Goal: Browse casually

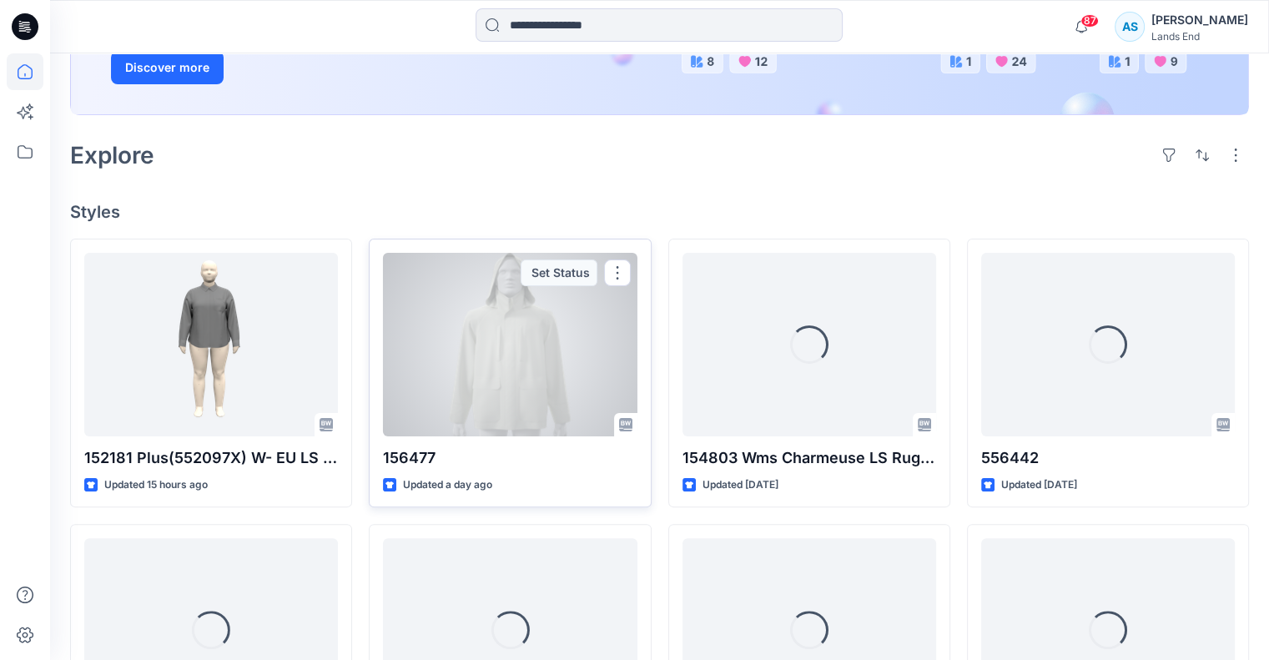
scroll to position [334, 0]
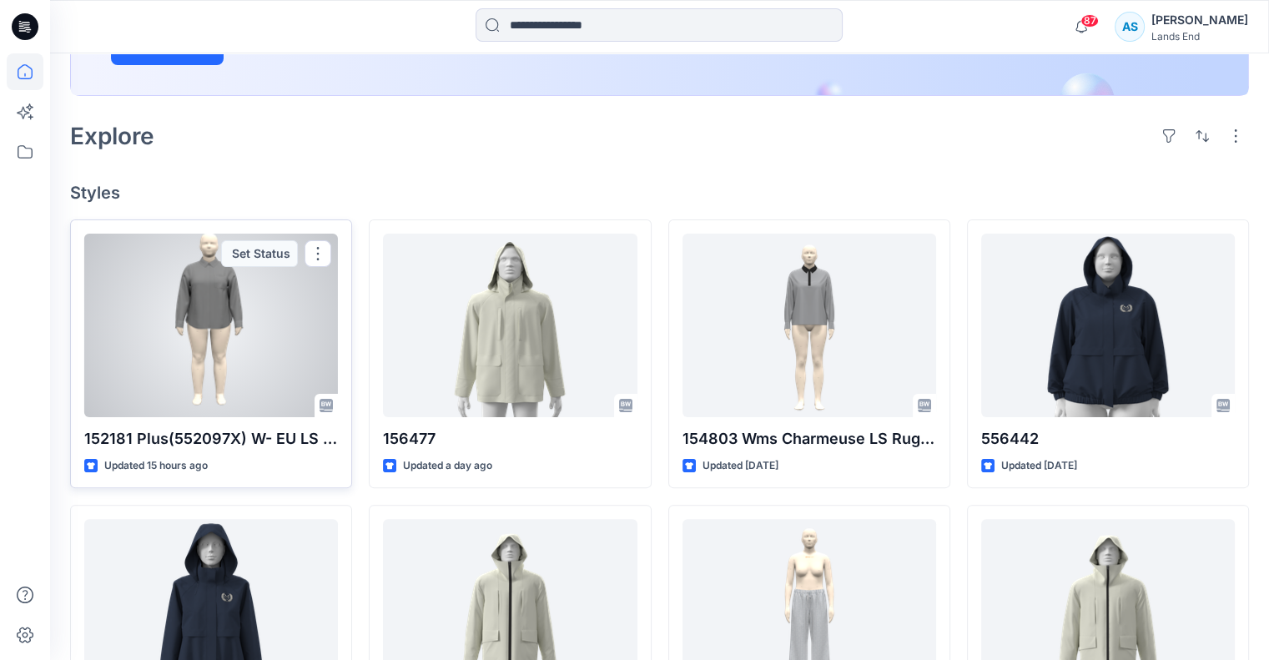
click at [231, 306] on div at bounding box center [211, 326] width 254 height 184
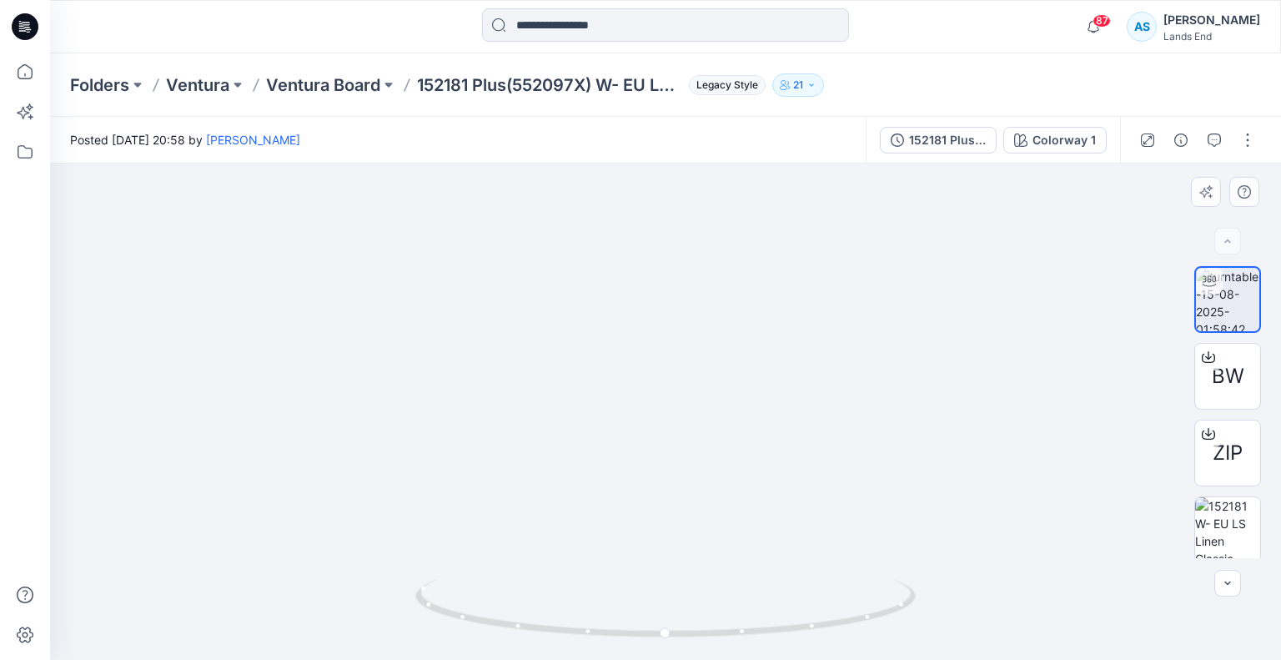
drag, startPoint x: 723, startPoint y: 193, endPoint x: 725, endPoint y: 277, distance: 84.3
click at [730, 274] on img at bounding box center [665, 404] width 681 height 510
drag, startPoint x: 633, startPoint y: 631, endPoint x: 783, endPoint y: 626, distance: 150.2
click at [783, 626] on icon at bounding box center [667, 610] width 505 height 63
drag, startPoint x: 783, startPoint y: 626, endPoint x: 797, endPoint y: 617, distance: 16.9
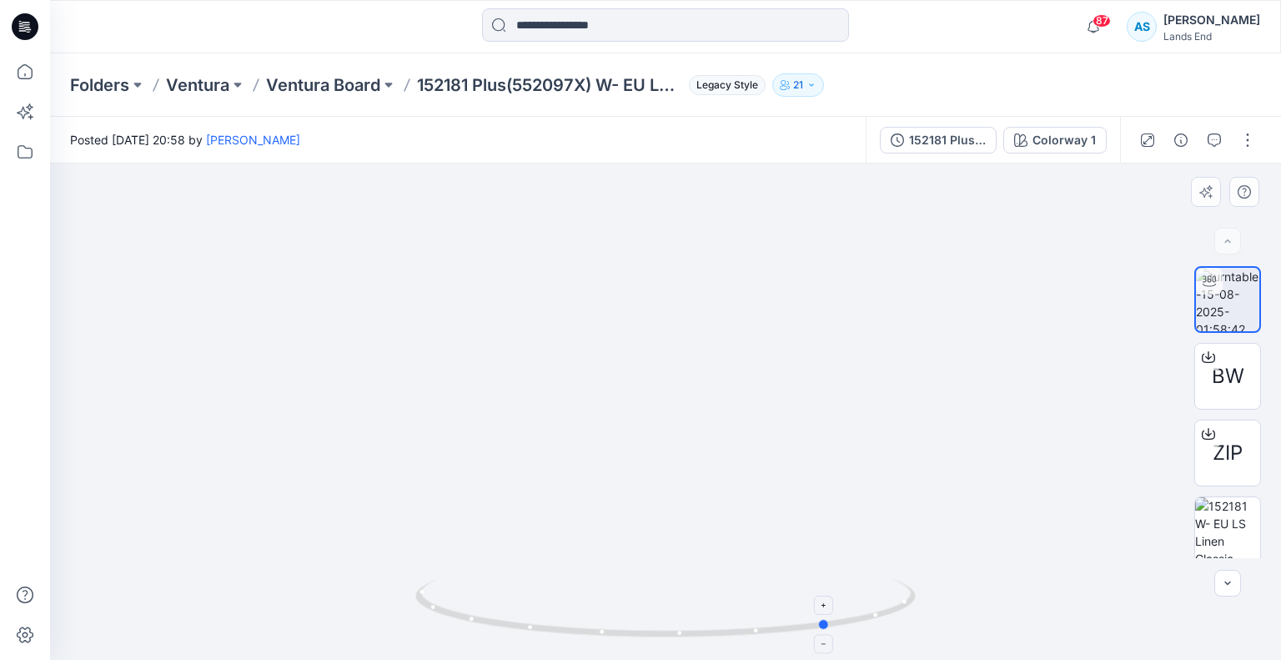
click at [797, 617] on icon at bounding box center [667, 610] width 505 height 63
click at [583, 631] on icon at bounding box center [667, 610] width 505 height 63
drag, startPoint x: 630, startPoint y: 633, endPoint x: 515, endPoint y: 626, distance: 114.5
click at [515, 626] on icon at bounding box center [667, 610] width 505 height 63
drag, startPoint x: 692, startPoint y: 633, endPoint x: 768, endPoint y: 633, distance: 75.9
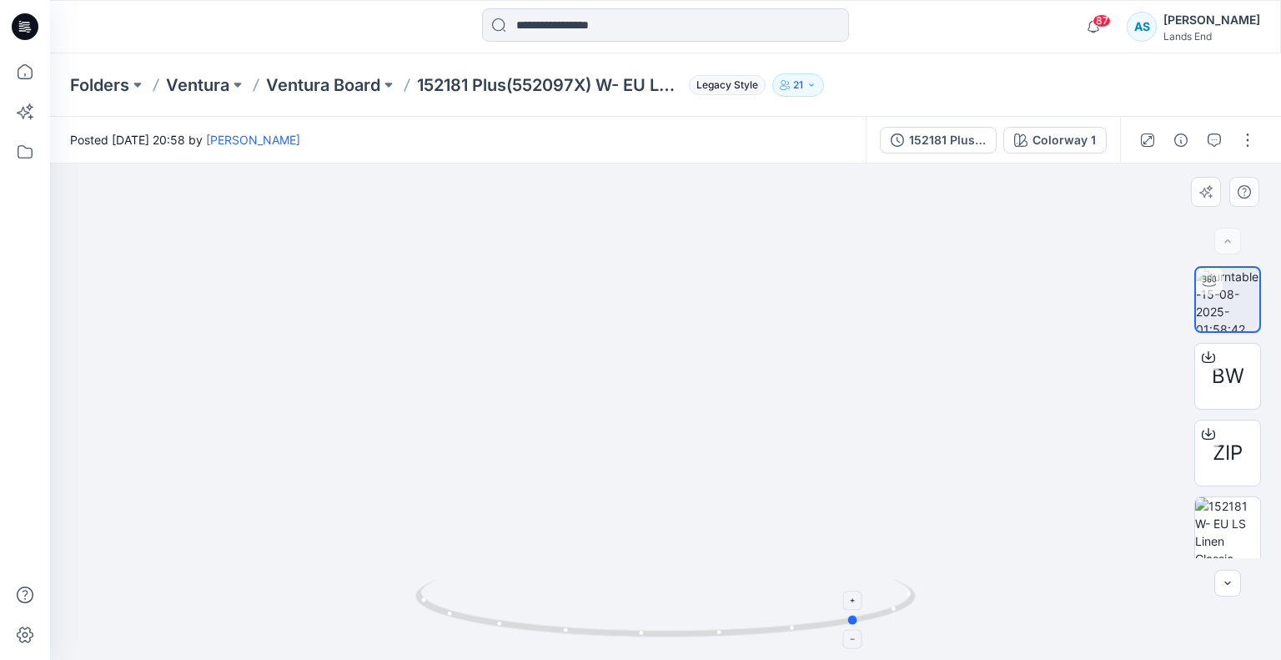
click at [768, 633] on icon at bounding box center [667, 610] width 505 height 63
drag, startPoint x: 571, startPoint y: 622, endPoint x: 631, endPoint y: 623, distance: 59.2
click at [631, 623] on icon at bounding box center [667, 610] width 505 height 63
drag, startPoint x: 694, startPoint y: 626, endPoint x: 591, endPoint y: 619, distance: 102.8
click at [591, 619] on icon at bounding box center [667, 610] width 505 height 63
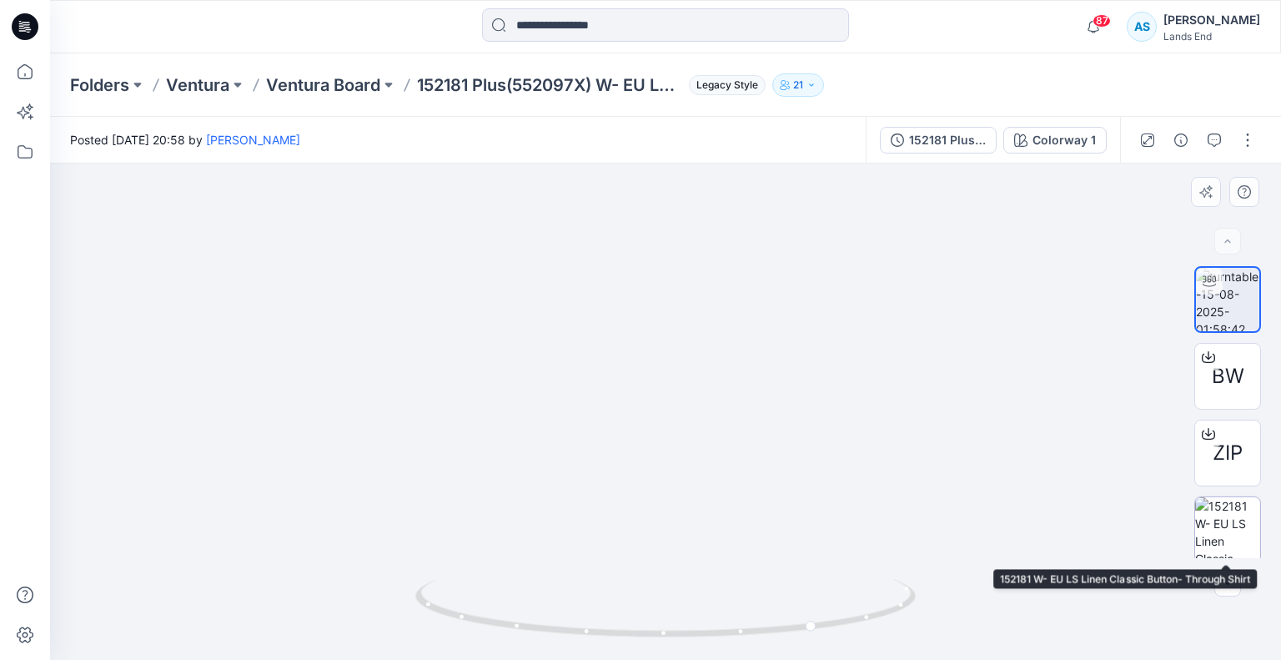
click at [1208, 534] on img at bounding box center [1227, 529] width 65 height 65
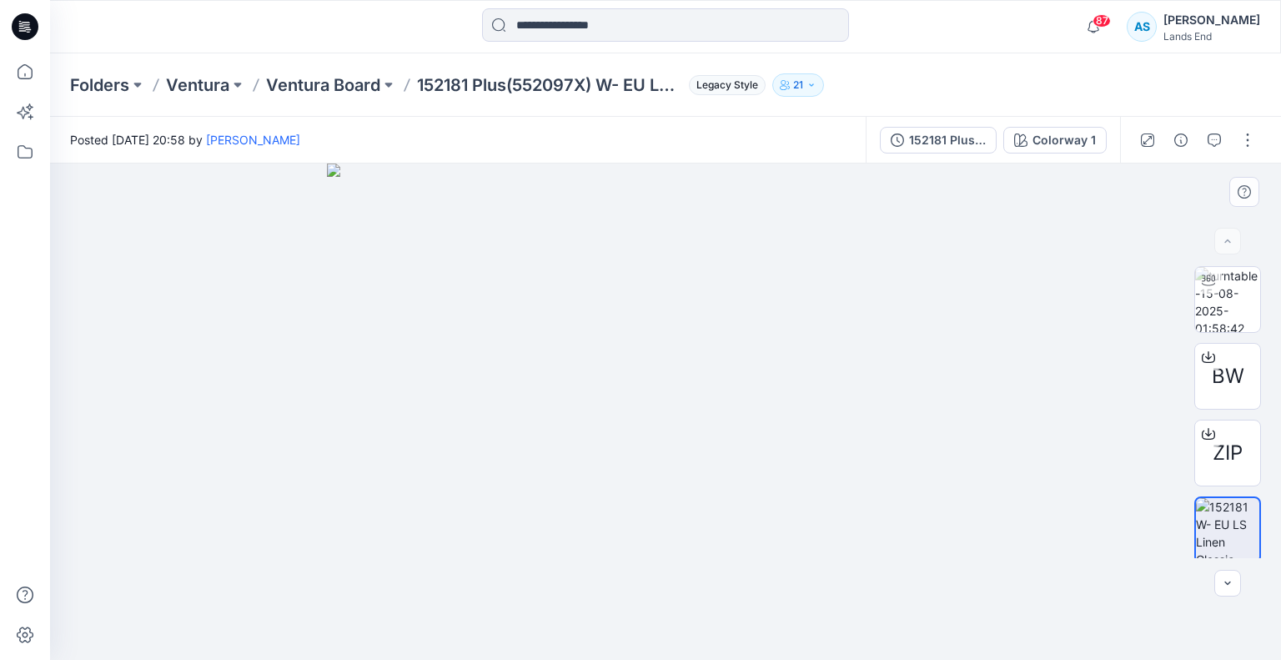
drag, startPoint x: 708, startPoint y: 262, endPoint x: 720, endPoint y: 381, distance: 119.8
click at [720, 381] on img at bounding box center [666, 411] width 678 height 496
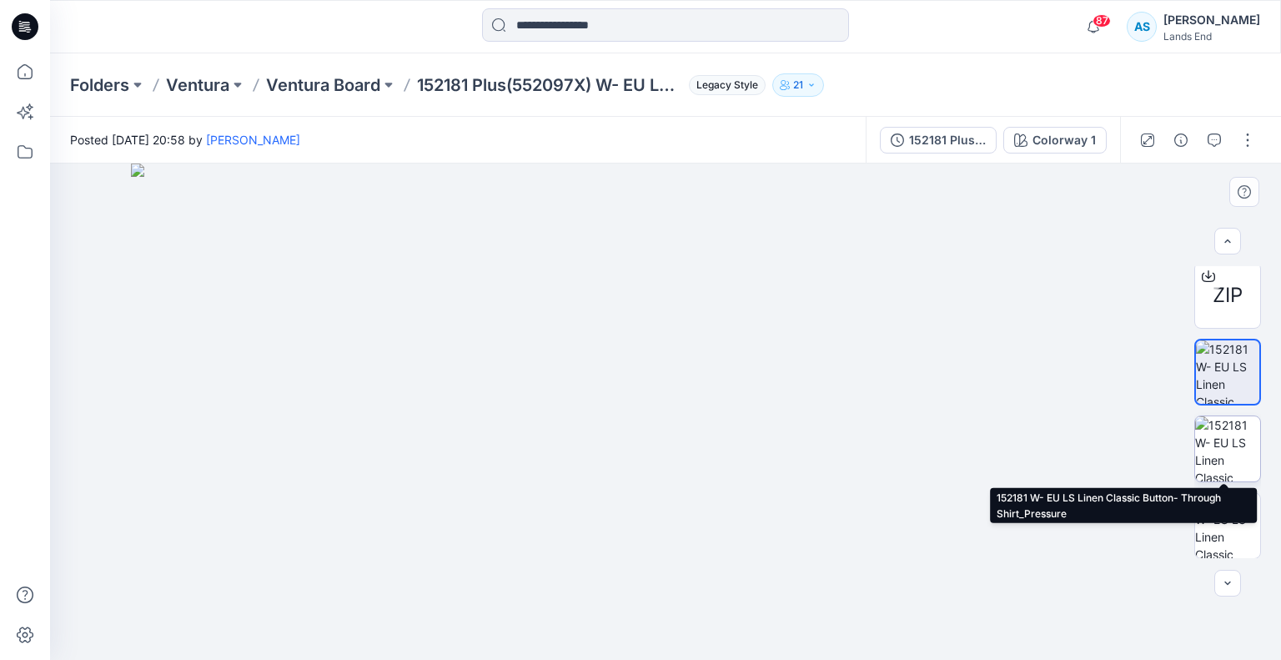
click at [1228, 443] on img at bounding box center [1227, 448] width 65 height 65
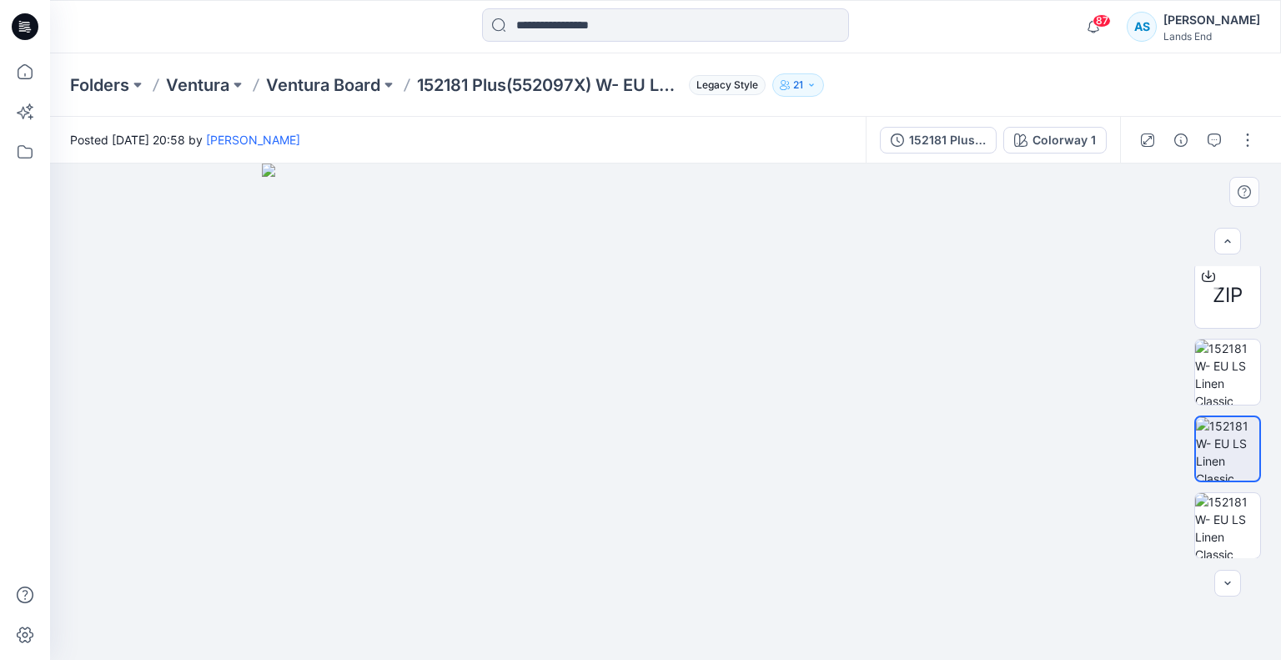
drag, startPoint x: 807, startPoint y: 244, endPoint x: 835, endPoint y: 468, distance: 226.1
click at [835, 468] on img at bounding box center [666, 411] width 808 height 496
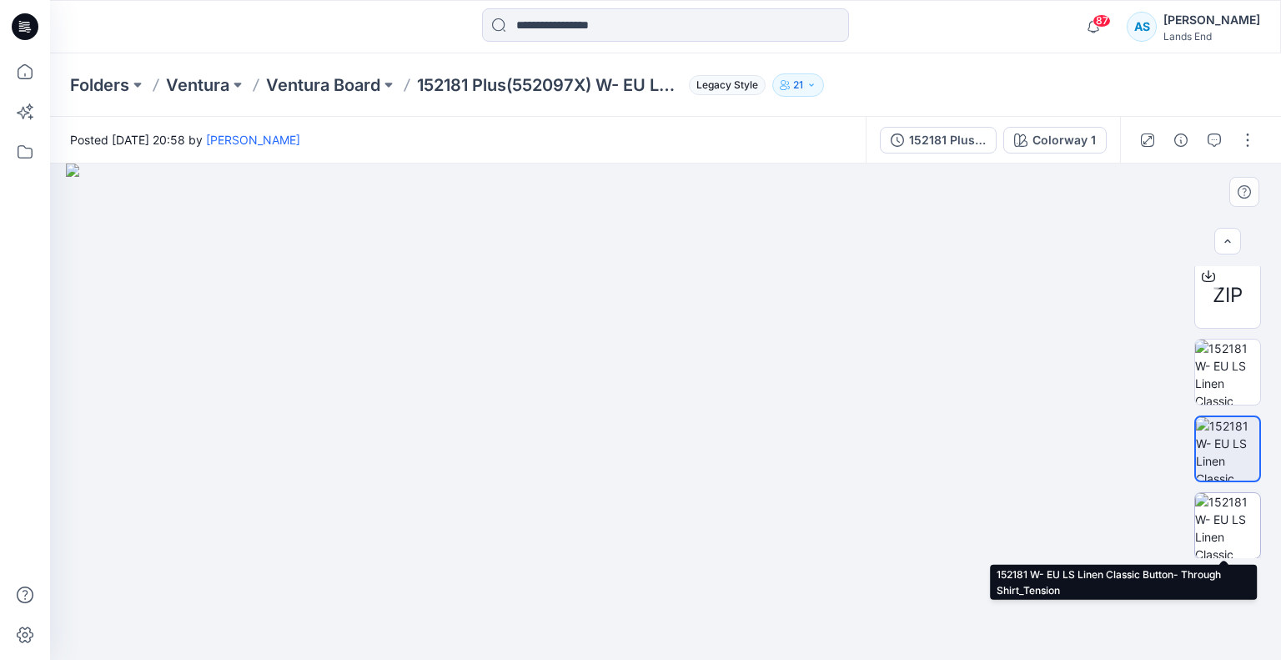
click at [1215, 515] on img at bounding box center [1227, 525] width 65 height 65
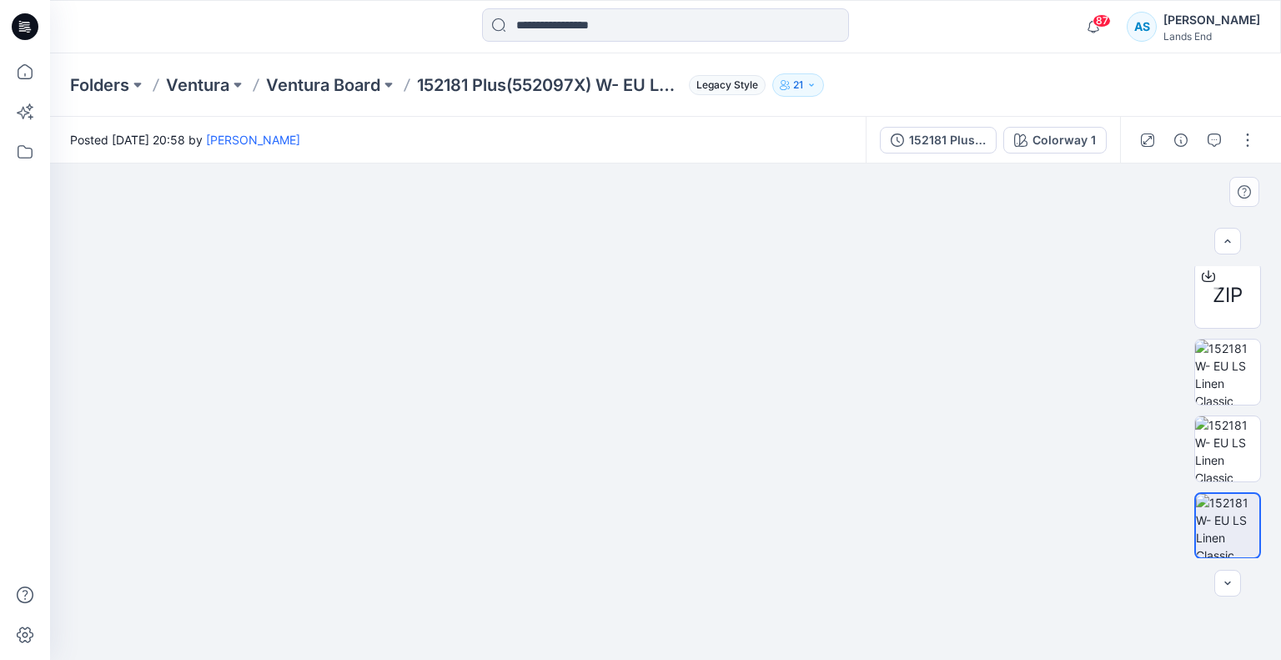
drag, startPoint x: 861, startPoint y: 207, endPoint x: 879, endPoint y: 393, distance: 186.9
click at [879, 393] on img at bounding box center [666, 376] width 808 height 567
drag, startPoint x: 958, startPoint y: 414, endPoint x: 897, endPoint y: 406, distance: 61.4
click at [875, 408] on img at bounding box center [640, 409] width 1281 height 502
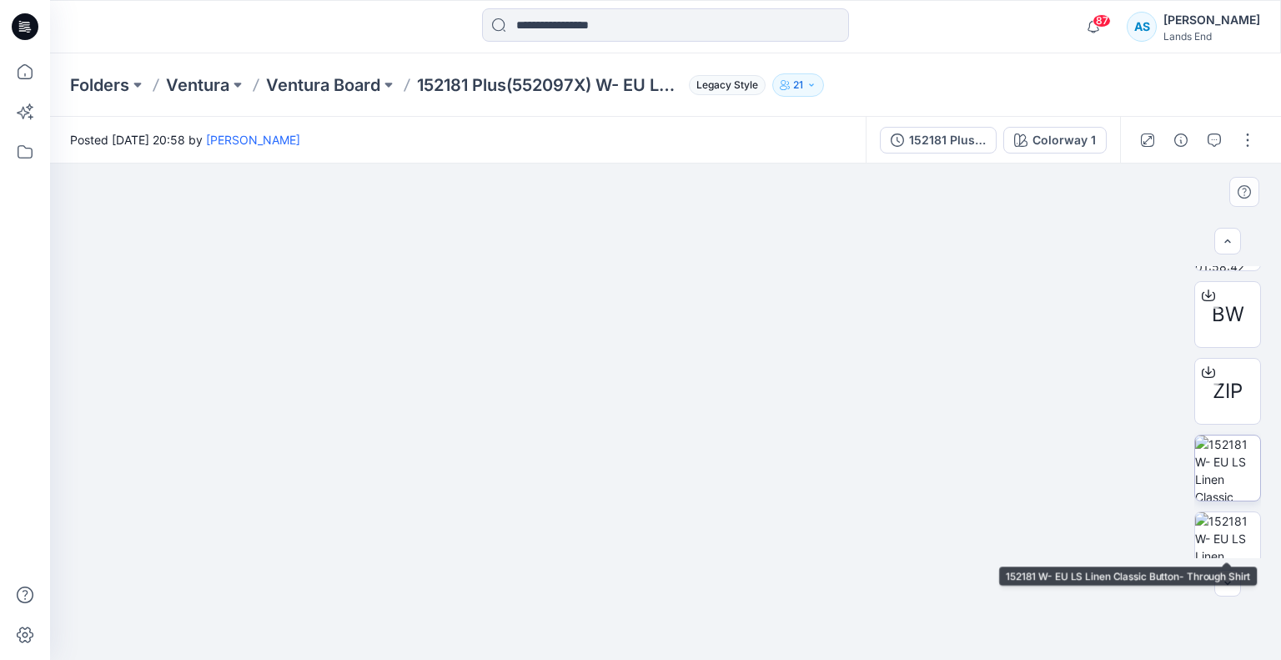
scroll to position [0, 0]
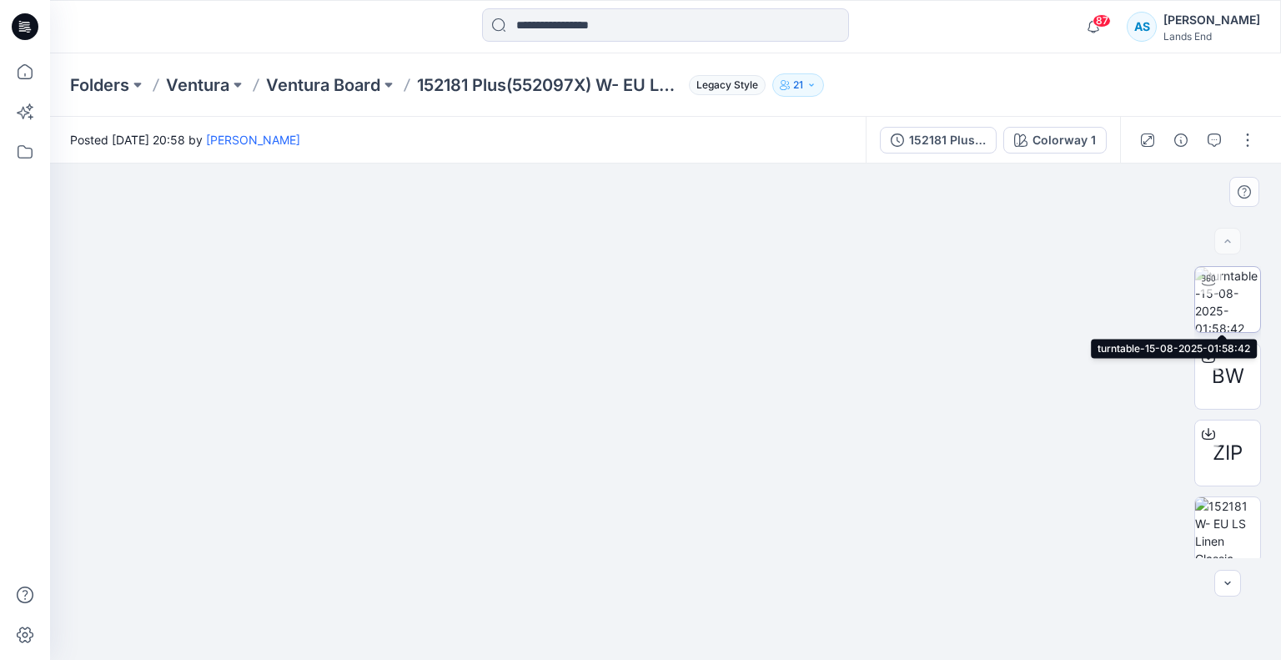
click at [1231, 300] on img at bounding box center [1227, 299] width 65 height 65
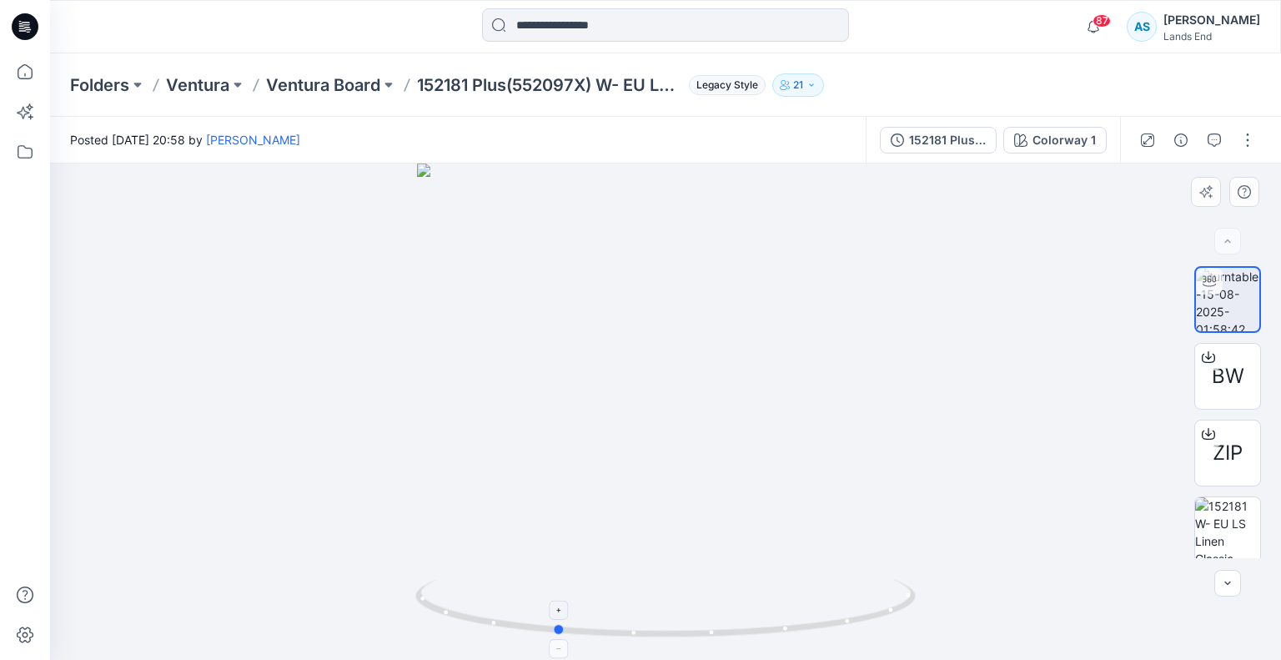
drag, startPoint x: 662, startPoint y: 629, endPoint x: 552, endPoint y: 620, distance: 110.5
click at [552, 620] on icon at bounding box center [667, 610] width 505 height 63
drag, startPoint x: 747, startPoint y: 194, endPoint x: 741, endPoint y: 339, distance: 145.3
click at [741, 339] on img at bounding box center [665, 318] width 1142 height 684
drag, startPoint x: 778, startPoint y: 253, endPoint x: 779, endPoint y: 321, distance: 68.4
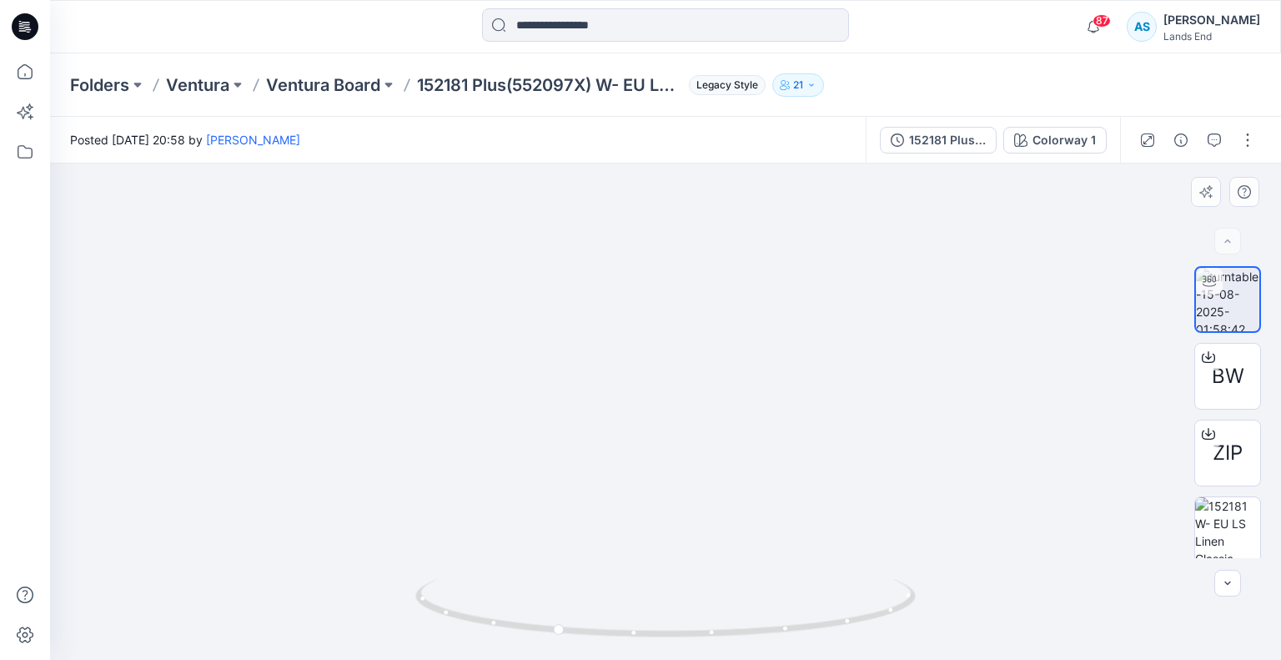
click at [779, 321] on img at bounding box center [666, 290] width 1626 height 739
